Goal: Task Accomplishment & Management: Use online tool/utility

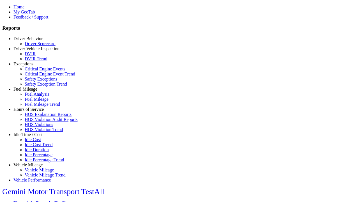
click at [32, 137] on link "Idle Time / Cost" at bounding box center [27, 134] width 29 height 5
click at [36, 142] on link "Idle Cost" at bounding box center [33, 139] width 16 height 5
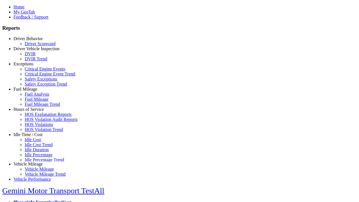
scroll to position [3, 0]
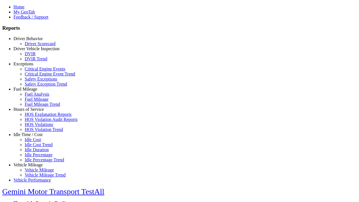
type input "**********"
